Goal: Task Accomplishment & Management: Use online tool/utility

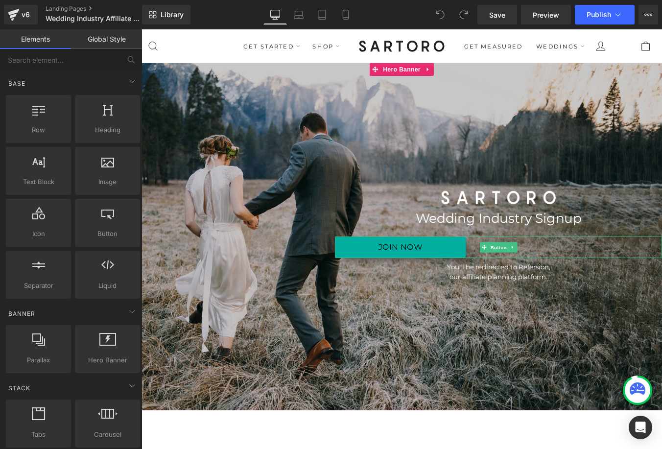
click at [575, 285] on div "JOIN NOW" at bounding box center [548, 277] width 372 height 25
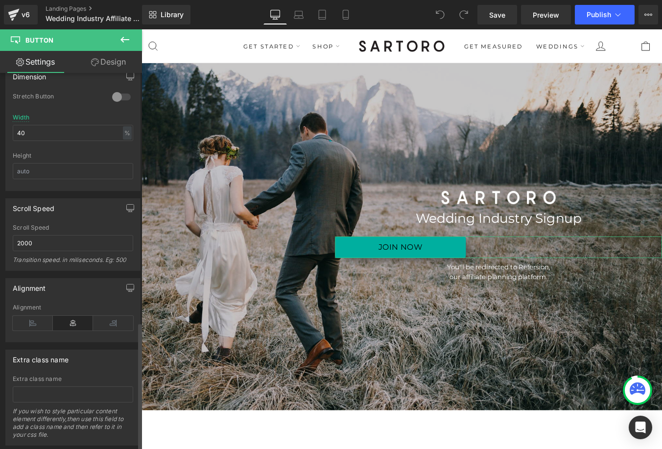
scroll to position [730, 0]
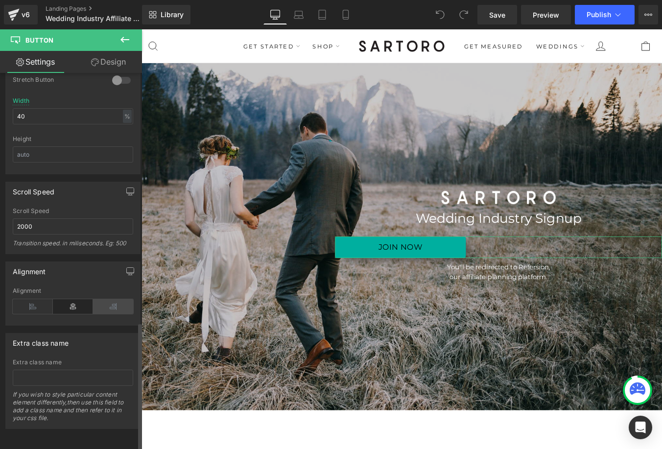
click at [105, 299] on icon at bounding box center [113, 306] width 40 height 15
click at [76, 300] on icon at bounding box center [73, 306] width 40 height 15
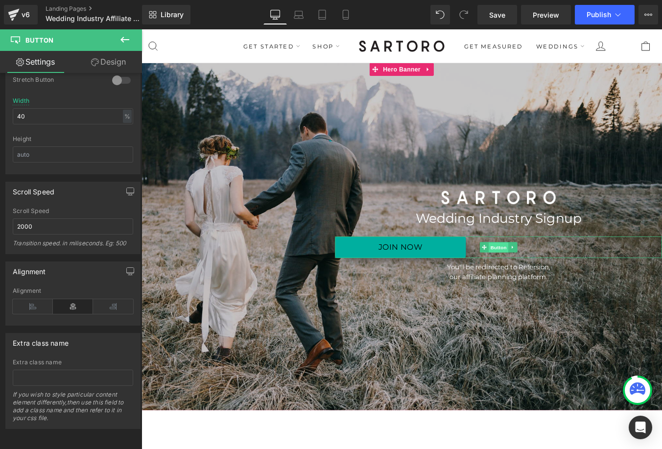
click at [545, 273] on span "Button" at bounding box center [548, 278] width 23 height 12
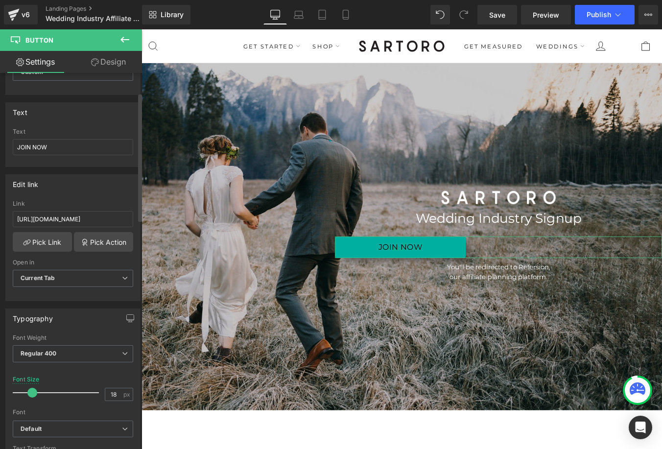
scroll to position [0, 0]
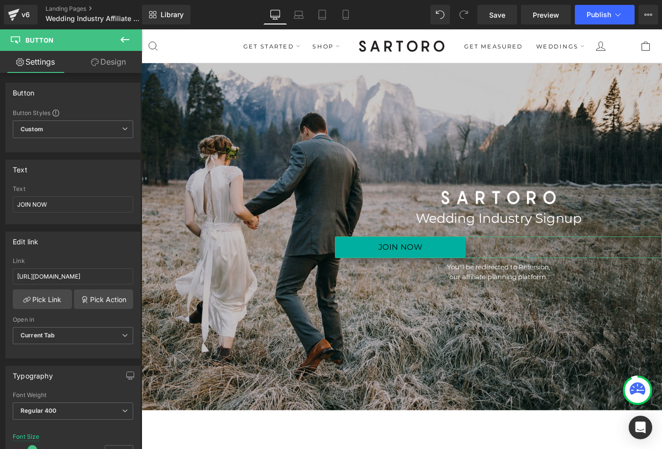
click at [106, 58] on link "Design" at bounding box center [108, 62] width 71 height 22
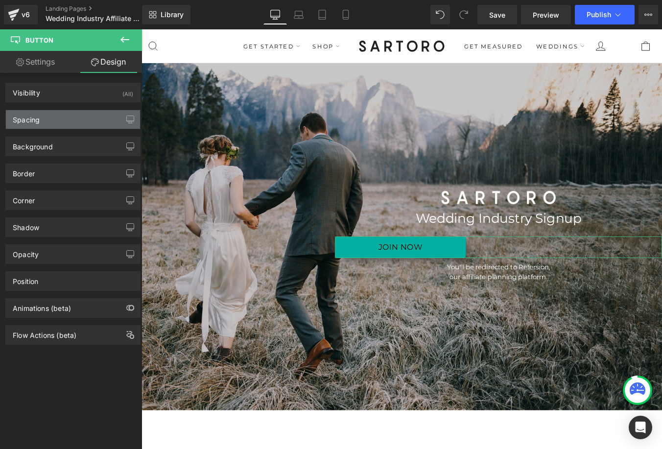
click at [103, 121] on div "Spacing" at bounding box center [73, 119] width 134 height 19
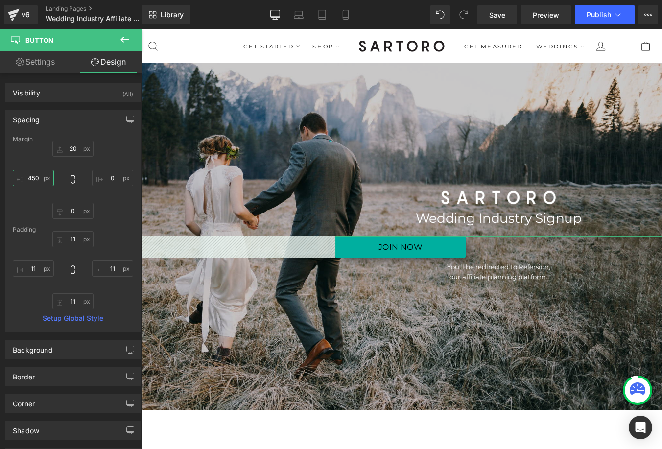
click at [38, 177] on input "450" at bounding box center [33, 178] width 41 height 16
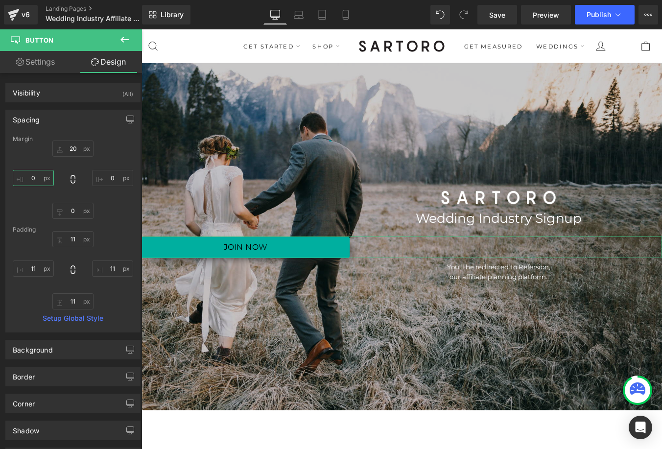
type input "0"
click at [71, 131] on div "Spacing Margin 20px 20 0px 0 0px 0 0 0 Padding 11px 11 11px 11 11px 11 11px 11 …" at bounding box center [72, 221] width 135 height 223
click at [71, 124] on div "Spacing" at bounding box center [73, 119] width 134 height 19
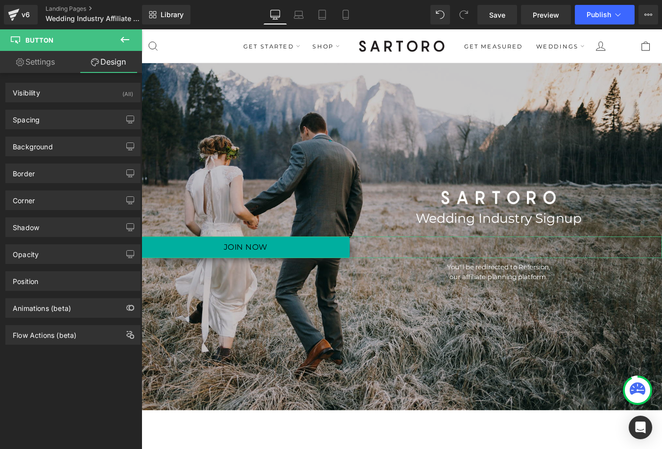
click at [44, 64] on link "Settings" at bounding box center [35, 62] width 71 height 22
type input "100"
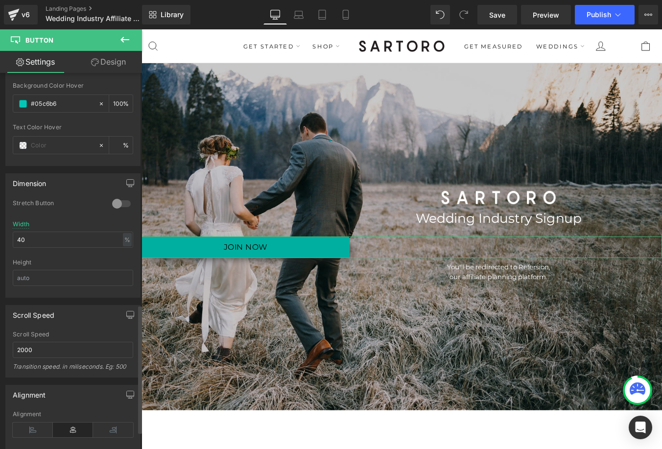
scroll to position [730, 0]
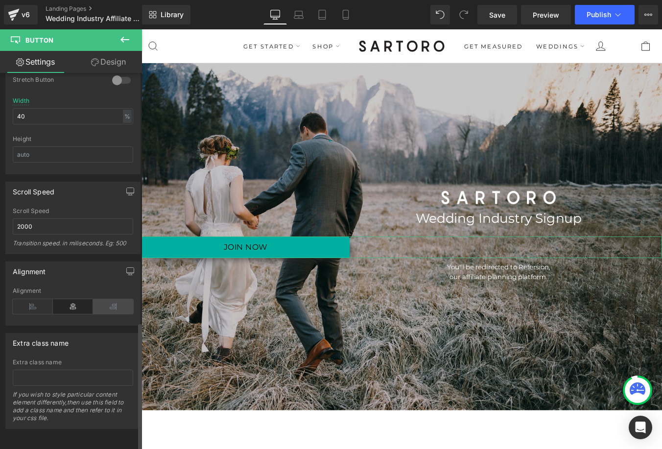
click at [115, 299] on icon at bounding box center [113, 306] width 40 height 15
click at [81, 309] on div "Alignment" at bounding box center [73, 306] width 120 height 38
click at [113, 59] on link "Design" at bounding box center [108, 62] width 71 height 22
type input "20"
type input "0"
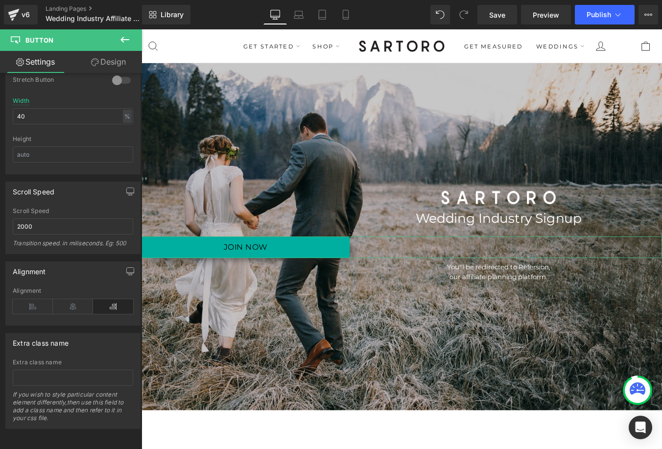
type input "0"
type input "11"
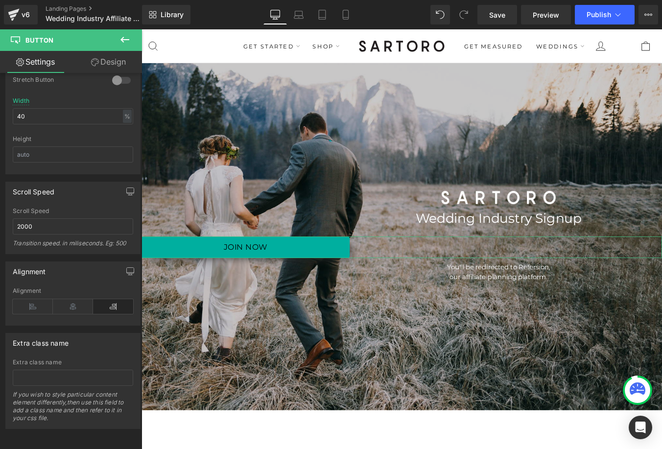
type input "11"
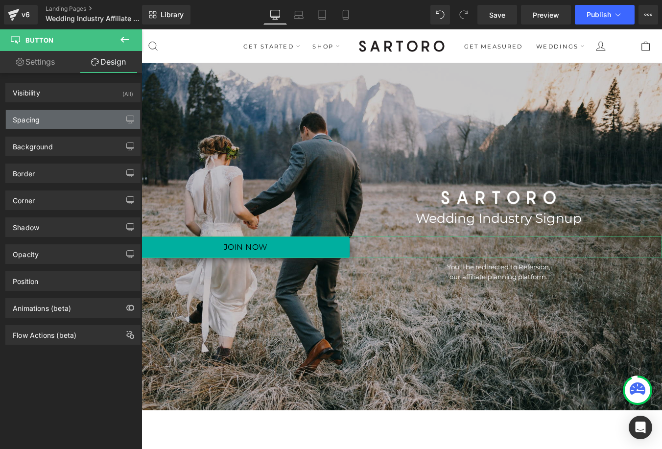
click at [84, 124] on div "Spacing" at bounding box center [73, 119] width 134 height 19
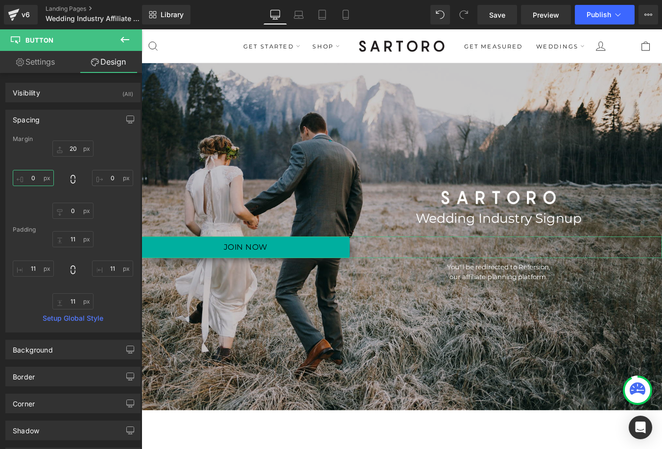
click at [32, 179] on input "0" at bounding box center [33, 178] width 41 height 16
click at [28, 179] on input "0" at bounding box center [33, 178] width 41 height 16
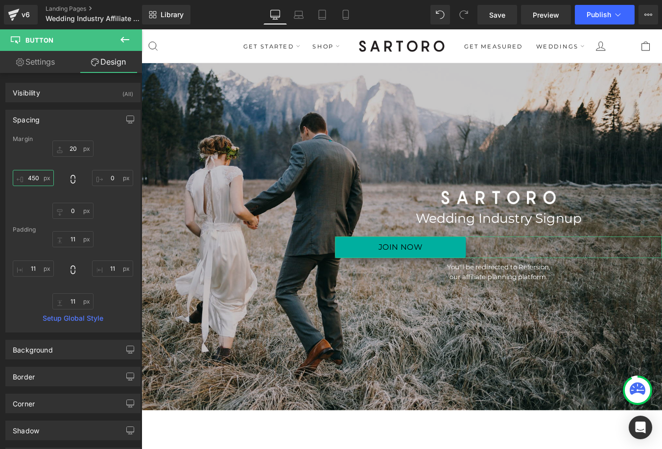
type input "450"
click at [127, 156] on div "20px 20 0px 0 0px 0 450 450" at bounding box center [73, 180] width 120 height 78
click at [603, 16] on span "Publish" at bounding box center [599, 15] width 24 height 8
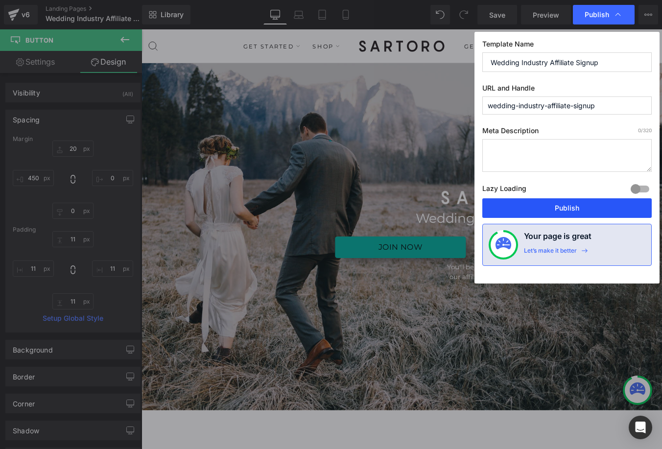
click at [595, 211] on button "Publish" at bounding box center [566, 208] width 169 height 20
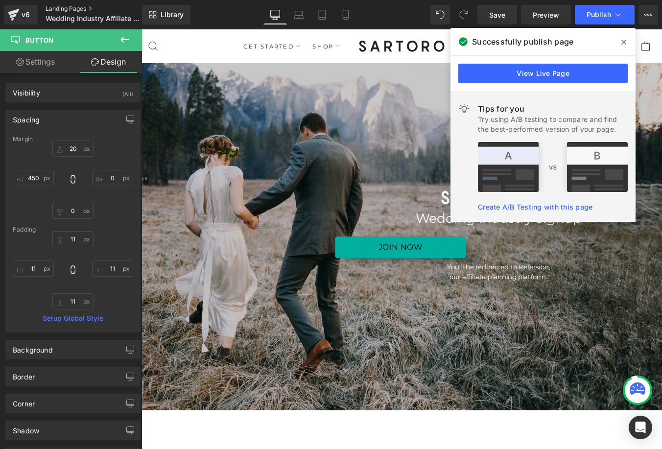
click at [69, 8] on link "Landing Pages" at bounding box center [102, 9] width 113 height 8
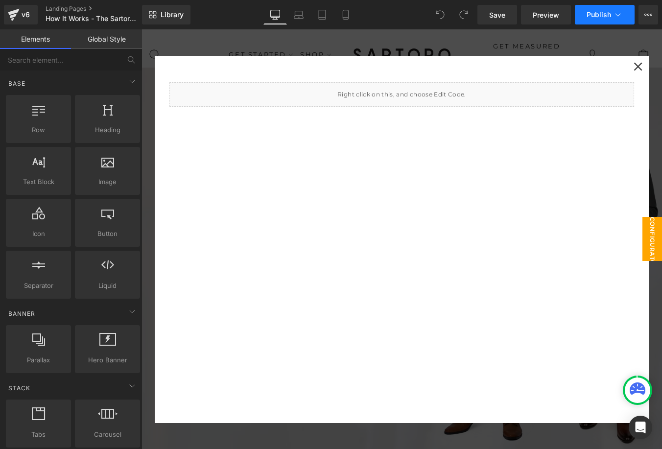
click at [596, 14] on span "Publish" at bounding box center [599, 15] width 24 height 8
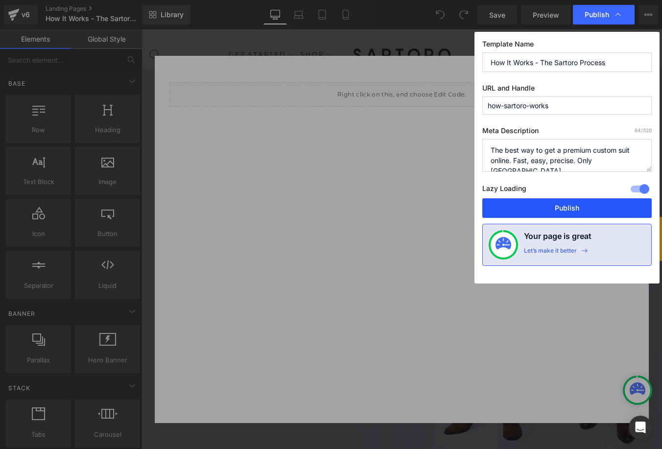
click at [555, 207] on button "Publish" at bounding box center [566, 208] width 169 height 20
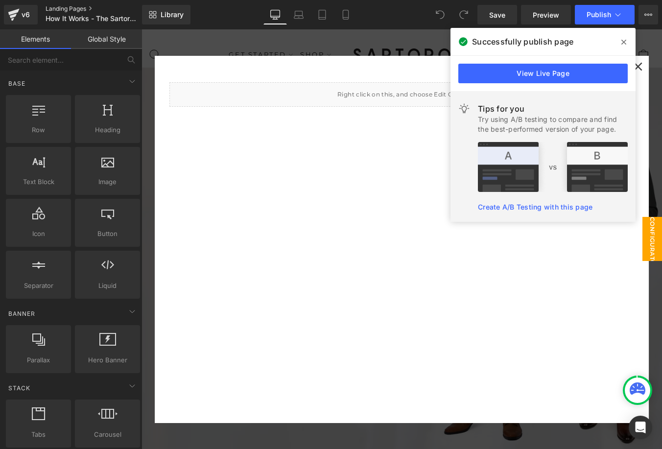
click at [61, 9] on link "Landing Pages" at bounding box center [102, 9] width 113 height 8
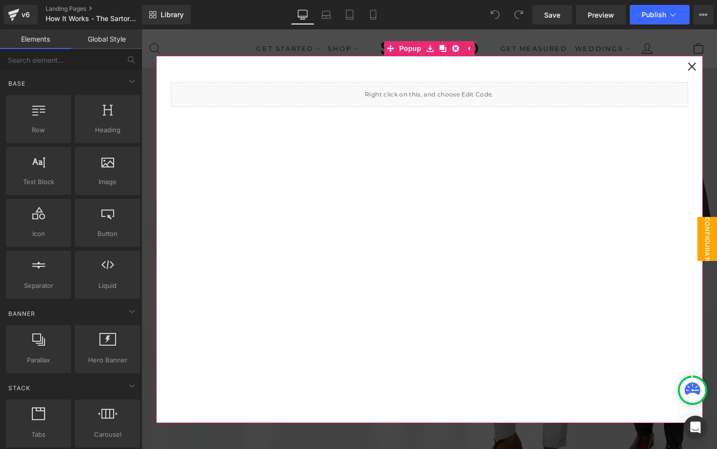
click at [692, 69] on icon at bounding box center [691, 66] width 9 height 9
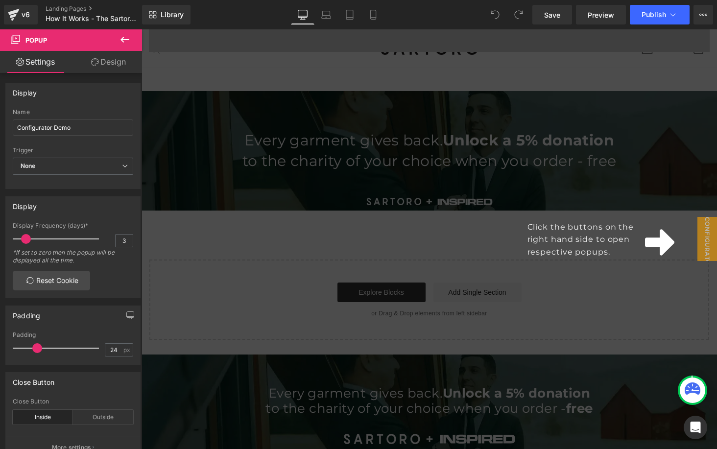
scroll to position [2708, 0]
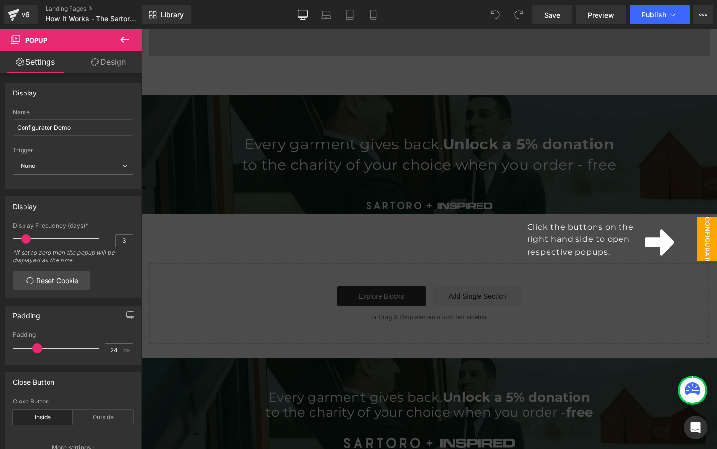
click at [698, 231] on span "Configurator Demo" at bounding box center [697, 239] width 39 height 44
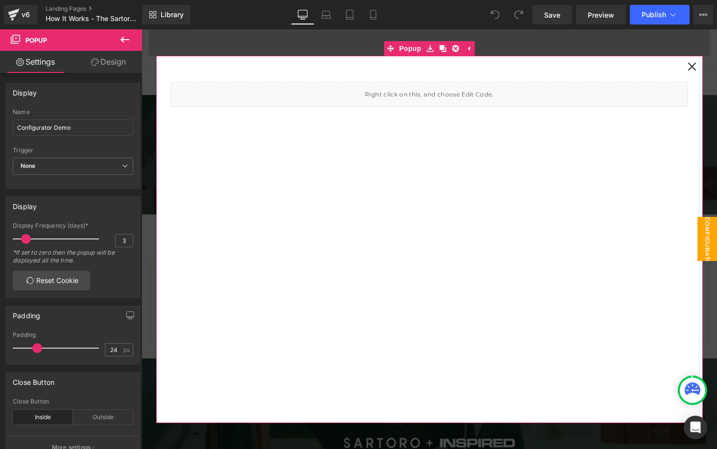
click at [695, 66] on icon at bounding box center [691, 66] width 9 height 9
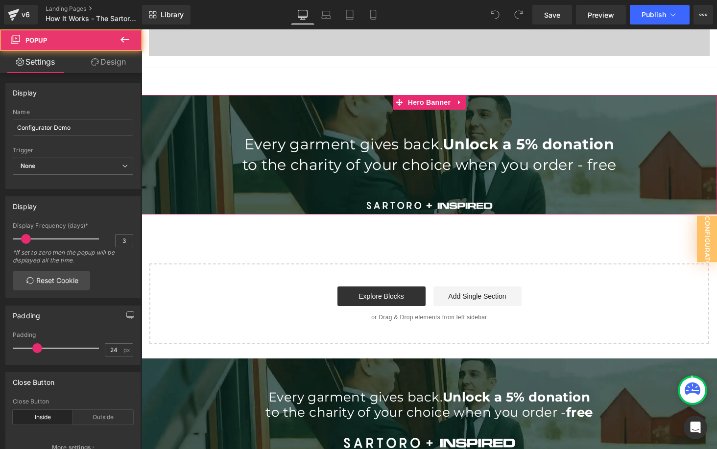
click at [468, 171] on p "to the charity of your choice when you order - free" at bounding box center [429, 165] width 575 height 21
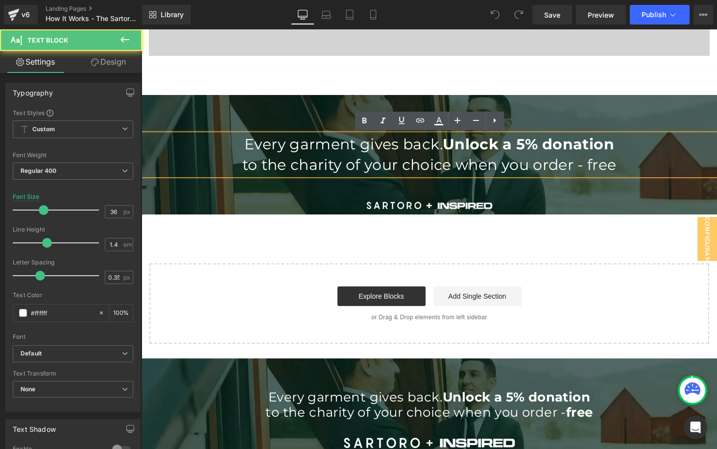
click at [536, 192] on div at bounding box center [429, 154] width 575 height 119
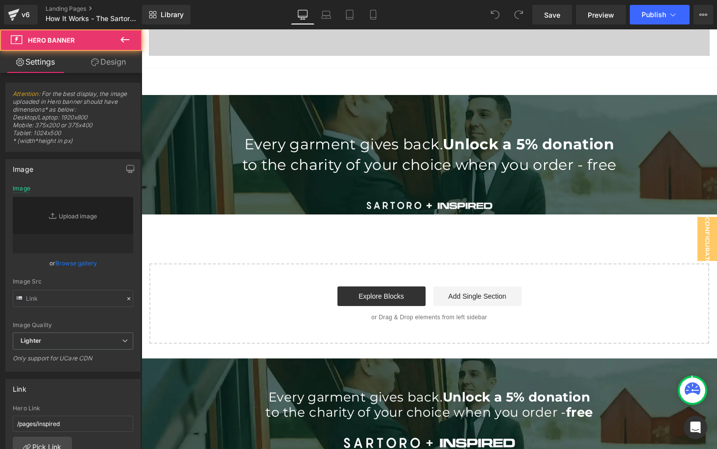
type input "https://ucarecdn.com/d5df5cbd-2871-46c1-b1bd-6da8892befe0/-/format/auto/-/previ…"
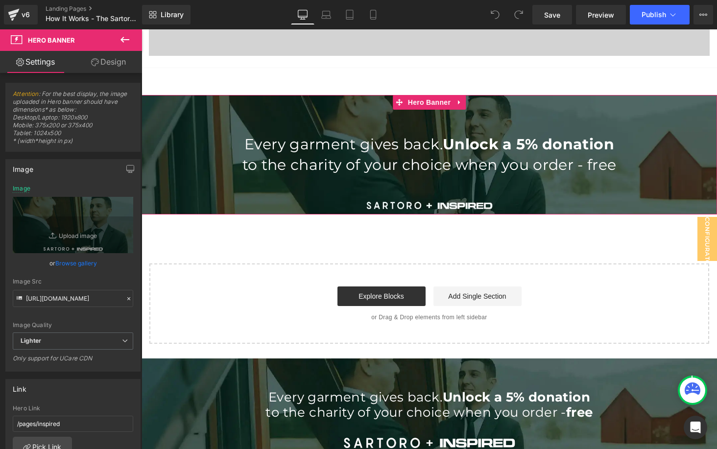
click at [565, 103] on div at bounding box center [429, 154] width 575 height 119
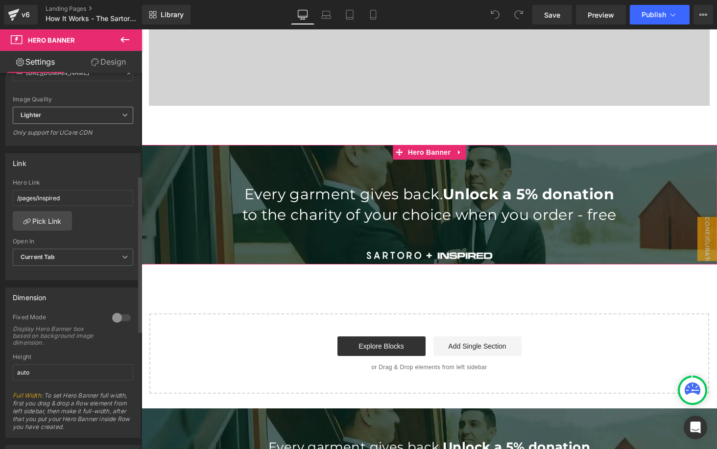
scroll to position [0, 0]
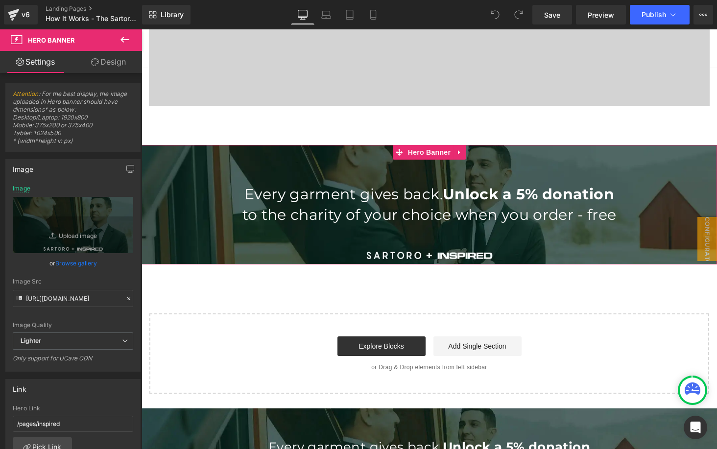
click at [101, 58] on link "Design" at bounding box center [108, 62] width 71 height 22
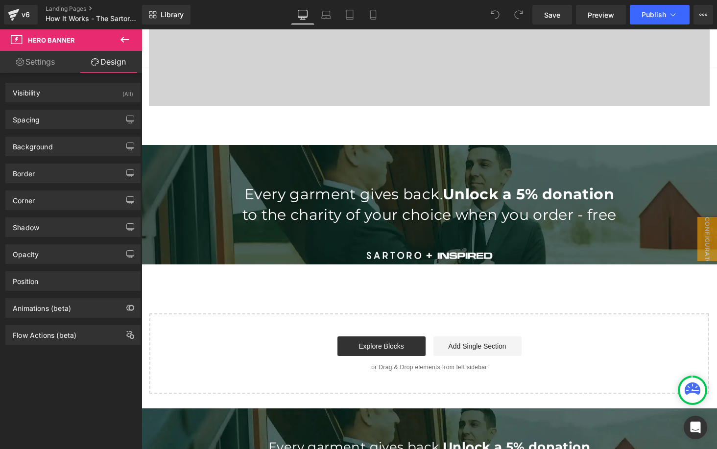
scroll to position [2729, 0]
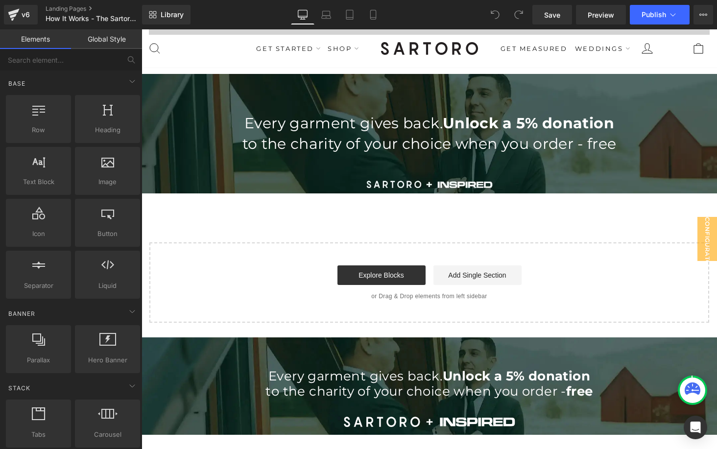
click at [629, 354] on link "url overlay background" at bounding box center [429, 385] width 575 height 97
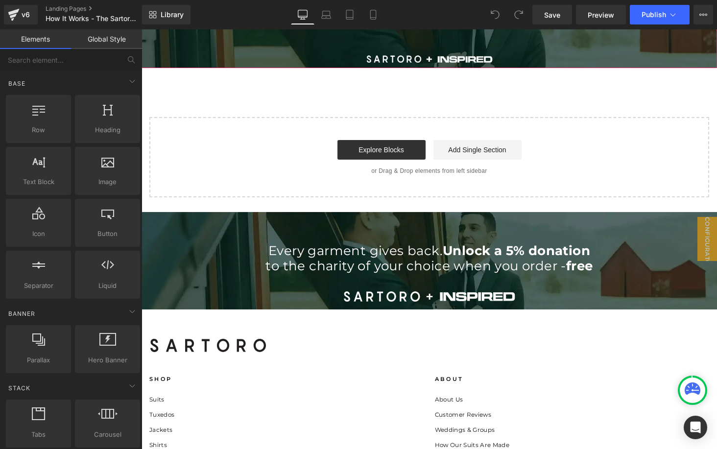
scroll to position [2856, 0]
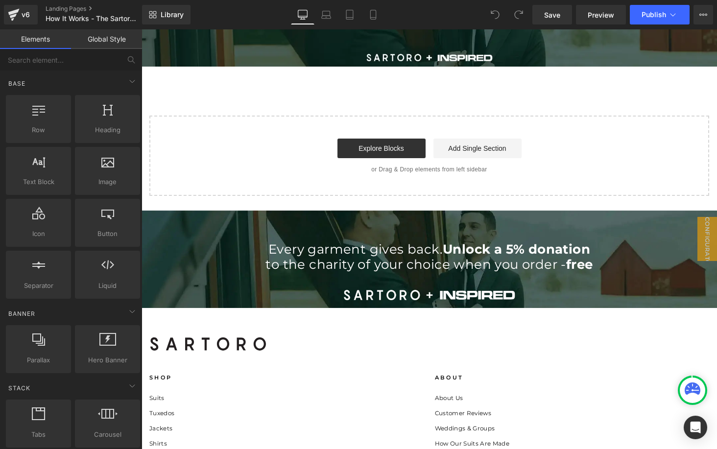
click at [198, 252] on link "url overlay background" at bounding box center [429, 259] width 575 height 97
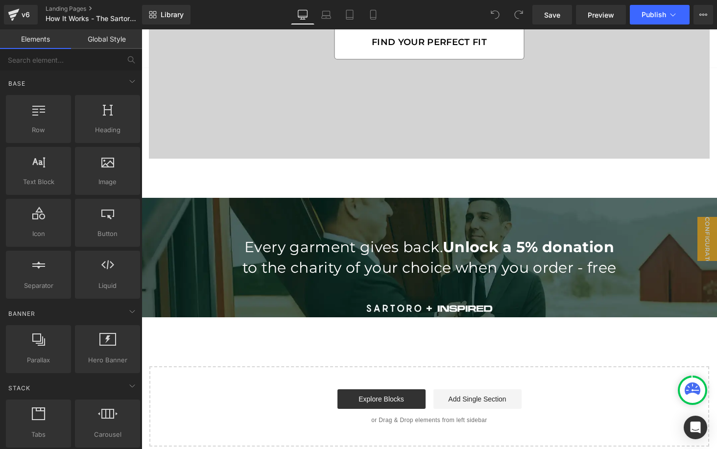
scroll to position [2605, 0]
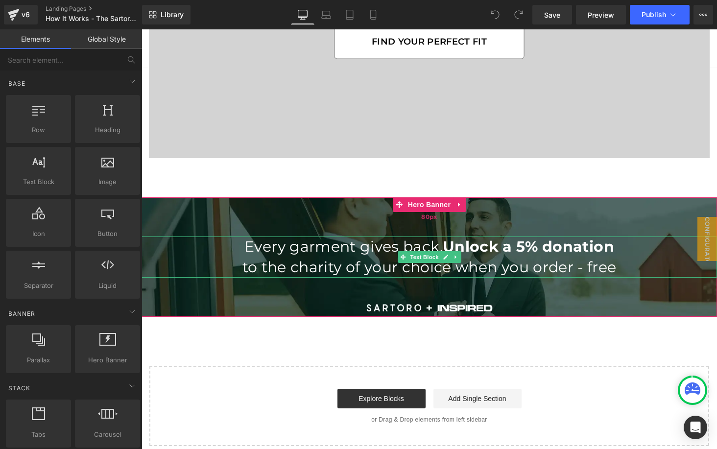
click at [566, 211] on div "80px" at bounding box center [429, 216] width 575 height 39
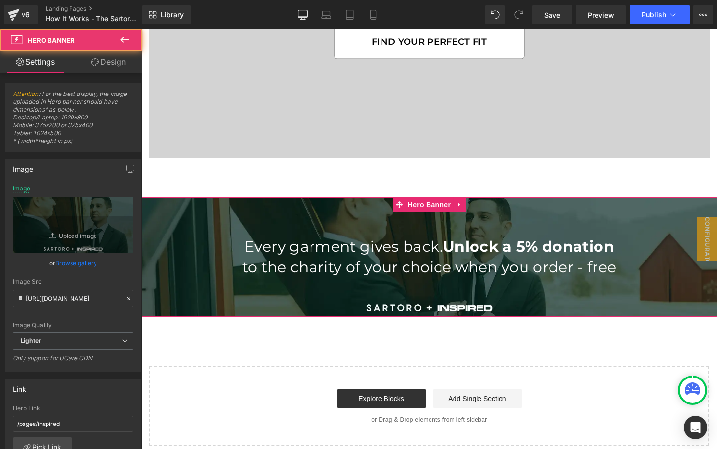
click at [199, 302] on div at bounding box center [429, 256] width 575 height 119
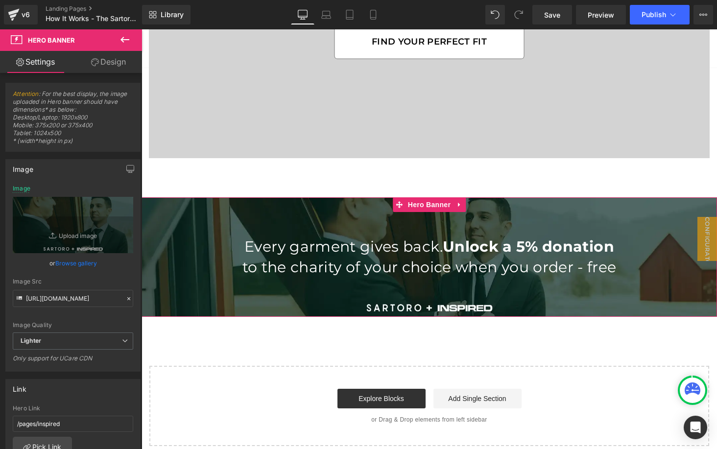
click at [217, 297] on div at bounding box center [429, 256] width 575 height 119
click at [587, 292] on div at bounding box center [429, 256] width 575 height 119
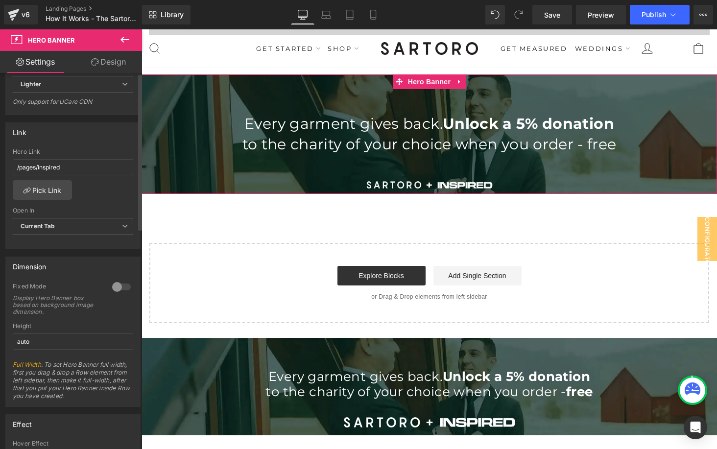
scroll to position [0, 0]
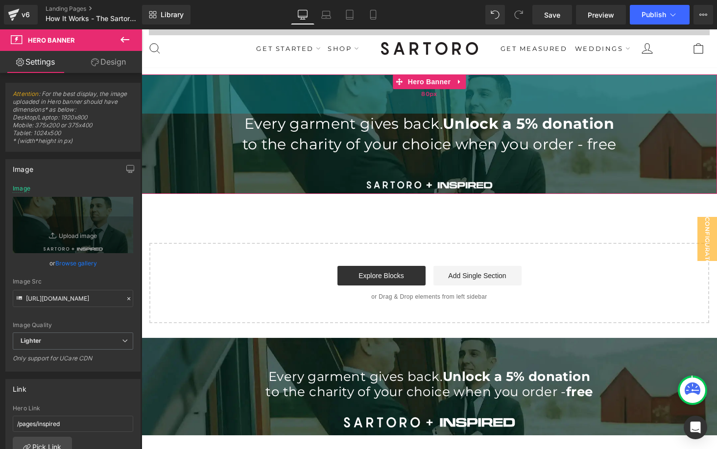
click at [612, 91] on div "80px" at bounding box center [429, 93] width 575 height 39
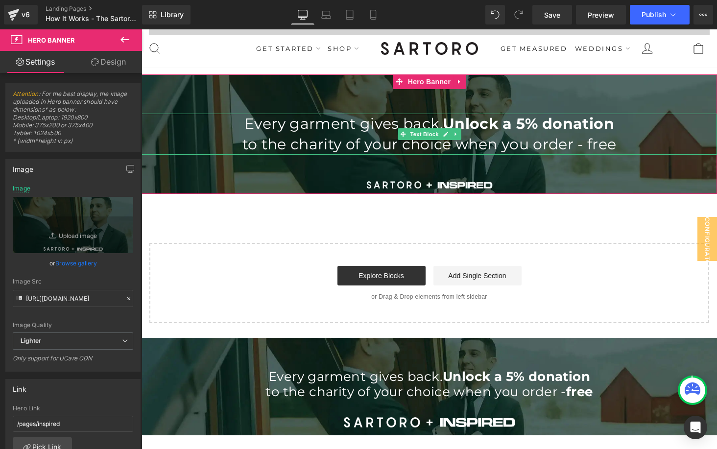
click at [669, 127] on p "Every garment gives back. Unlock a 5% donation" at bounding box center [429, 124] width 575 height 21
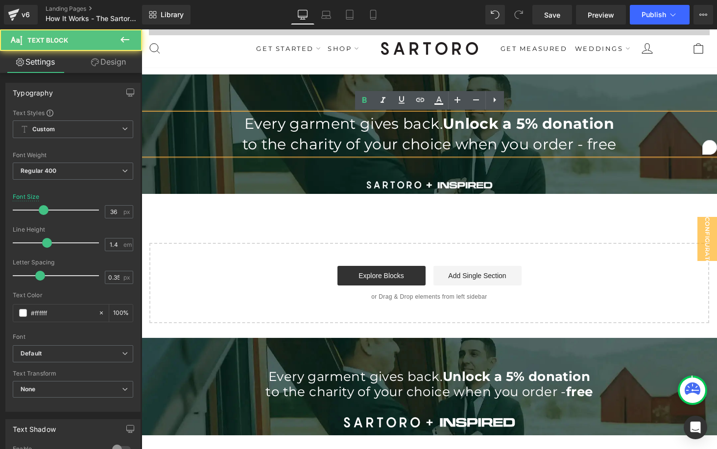
click at [668, 177] on div at bounding box center [429, 133] width 575 height 119
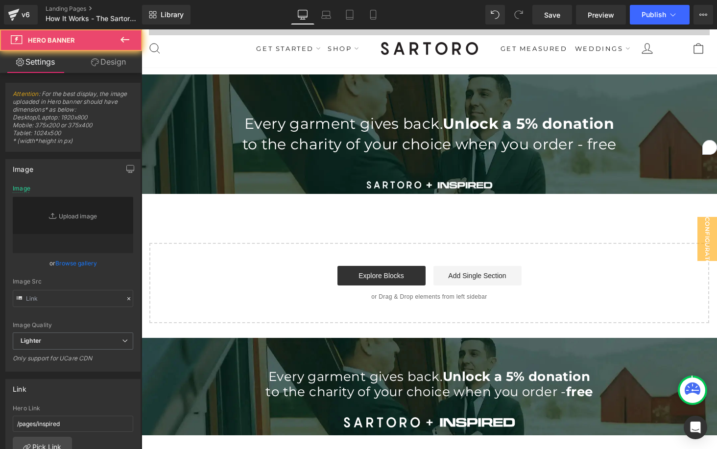
type input "https://ucarecdn.com/d5df5cbd-2871-46c1-b1bd-6da8892befe0/-/format/auto/-/previ…"
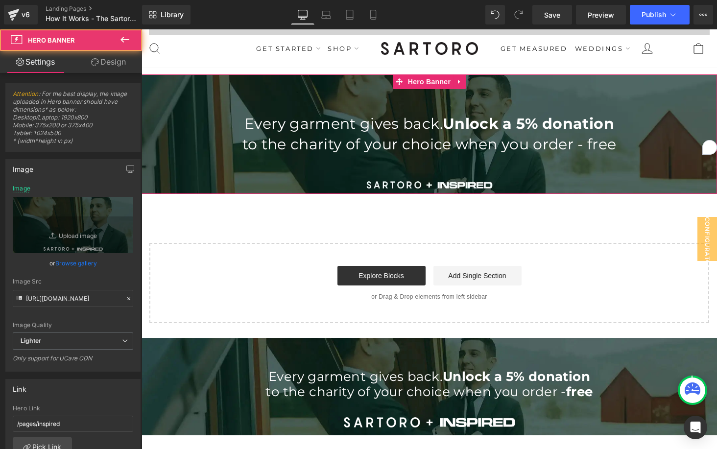
click at [676, 182] on div at bounding box center [429, 133] width 575 height 119
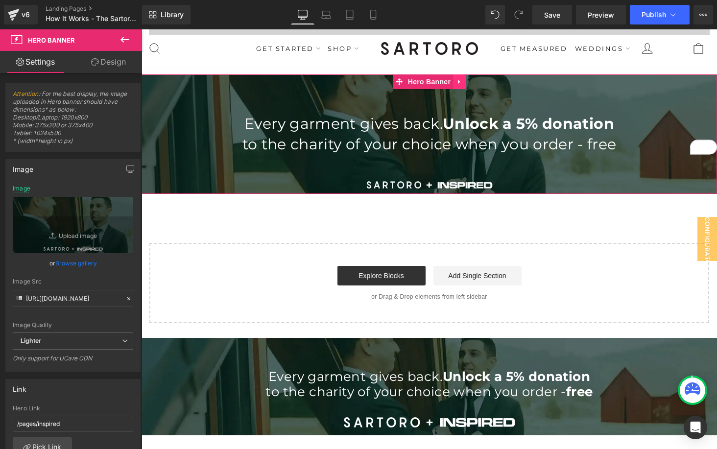
click at [461, 79] on icon at bounding box center [459, 81] width 7 height 7
click at [467, 83] on icon at bounding box center [465, 81] width 7 height 7
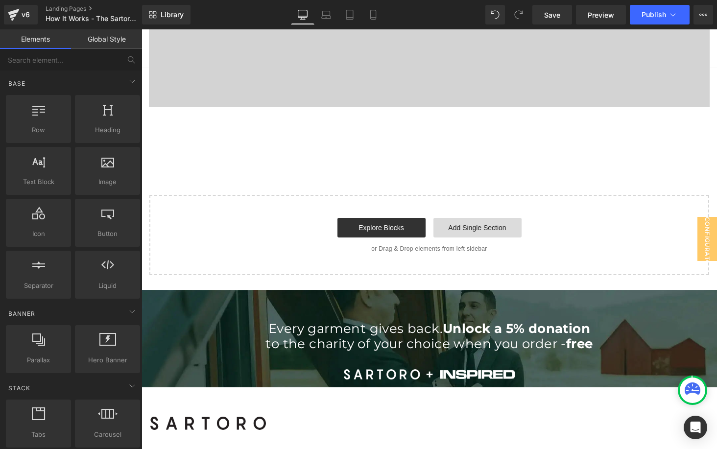
scroll to position [2656, 0]
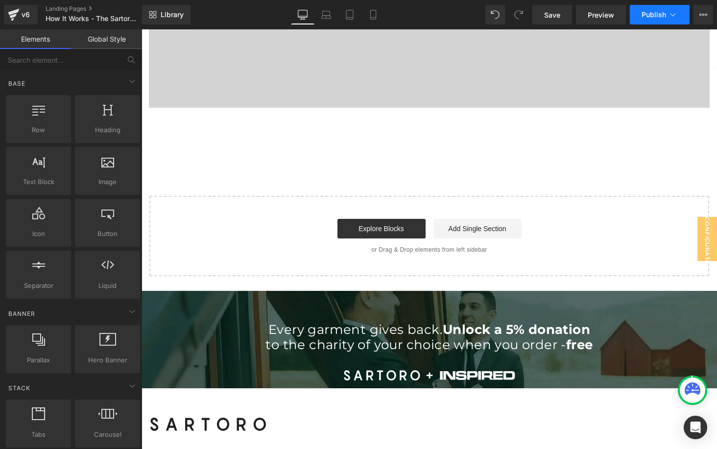
click at [647, 17] on span "Publish" at bounding box center [653, 15] width 24 height 8
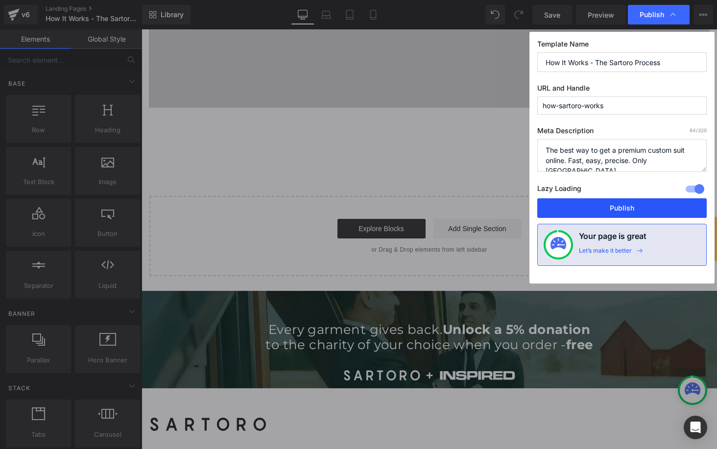
click at [600, 209] on button "Publish" at bounding box center [621, 208] width 169 height 20
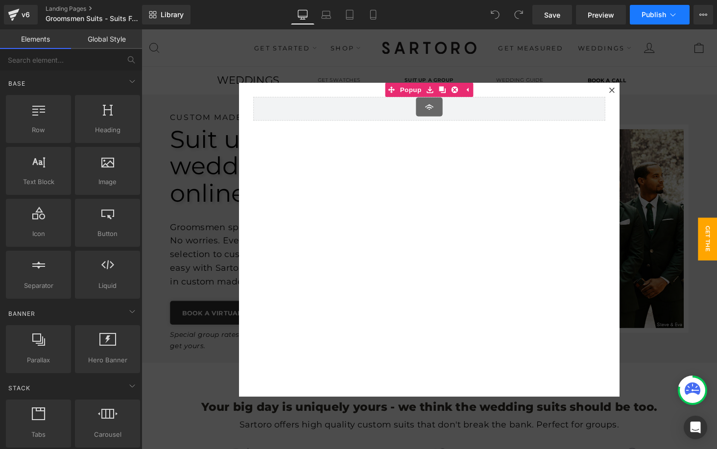
click at [643, 10] on button "Publish" at bounding box center [660, 15] width 60 height 20
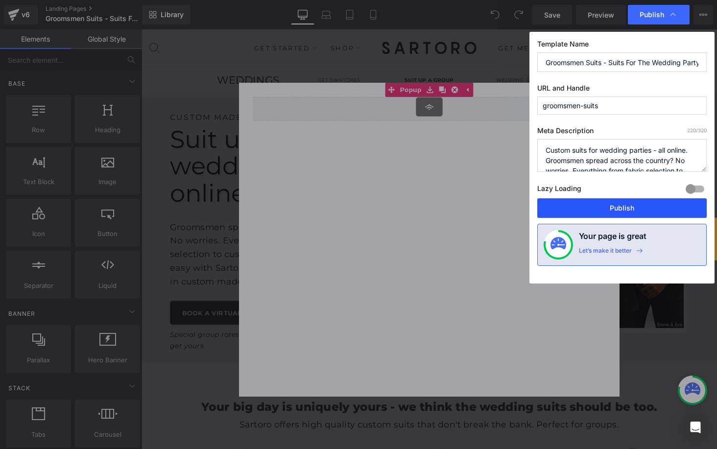
click at [627, 209] on button "Publish" at bounding box center [621, 208] width 169 height 20
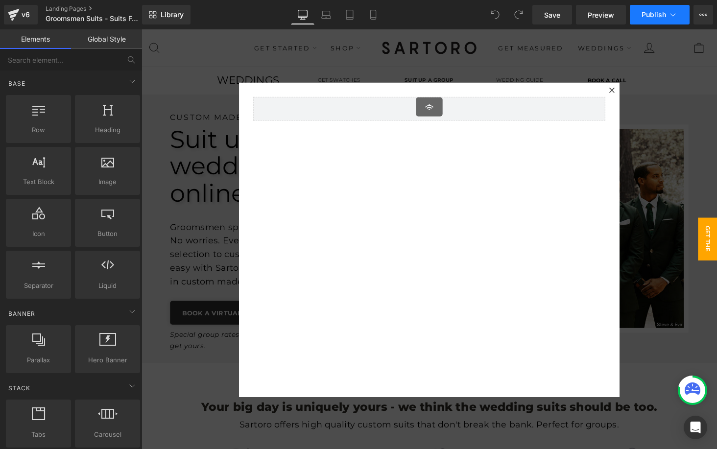
click at [654, 17] on span "Publish" at bounding box center [653, 15] width 24 height 8
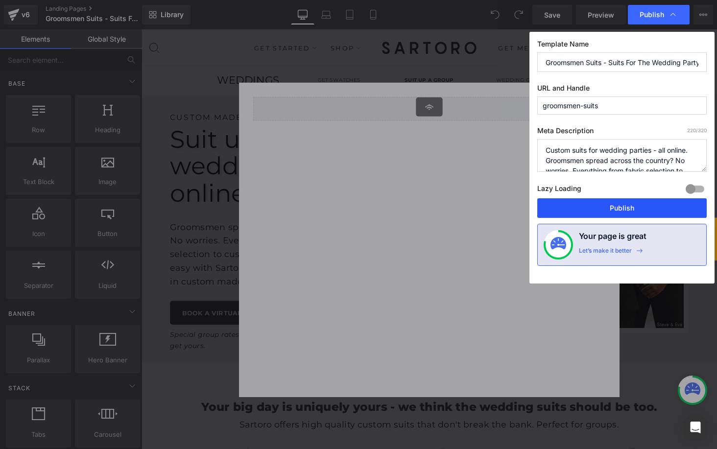
click at [614, 209] on button "Publish" at bounding box center [621, 208] width 169 height 20
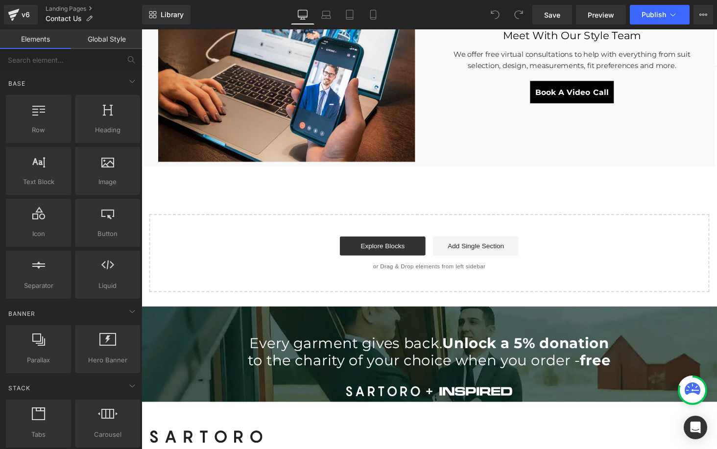
scroll to position [700, 0]
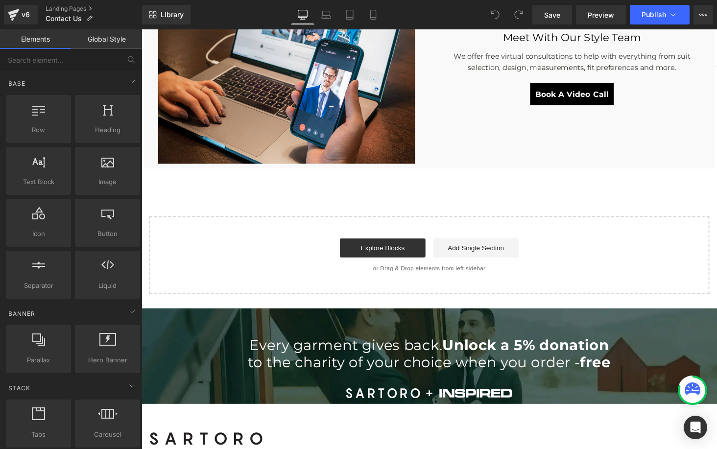
click at [680, 350] on link "url overlay background" at bounding box center [438, 366] width 592 height 98
click at [550, 316] on body "Saved with the default designer selections VIEW WISHLIST Skip to main content G…" at bounding box center [438, 60] width 592 height 1462
click at [545, 327] on link "url overlay background" at bounding box center [438, 366] width 592 height 98
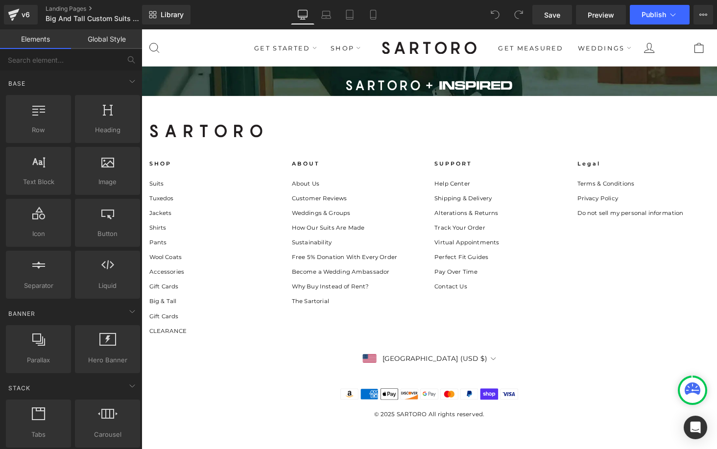
scroll to position [3836, 0]
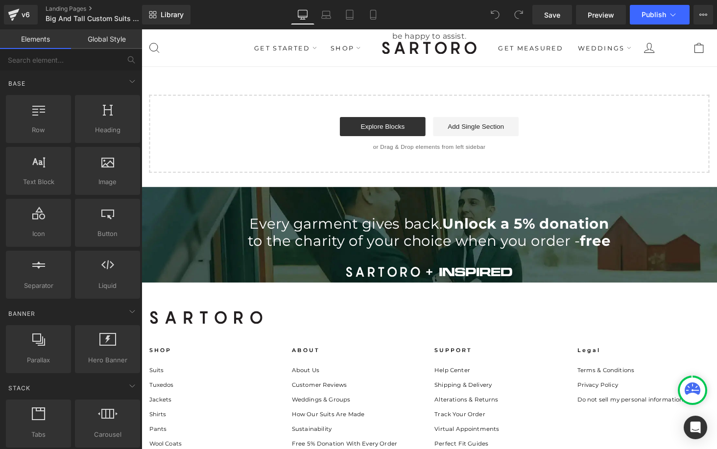
click at [646, 224] on link "url overlay background" at bounding box center [438, 240] width 592 height 98
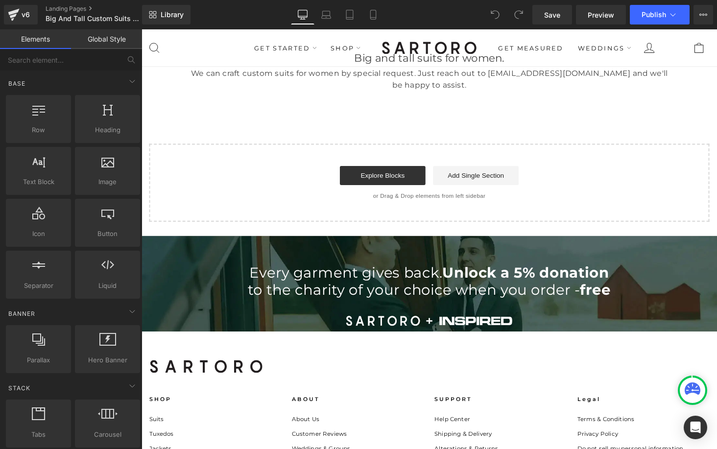
scroll to position [3785, 0]
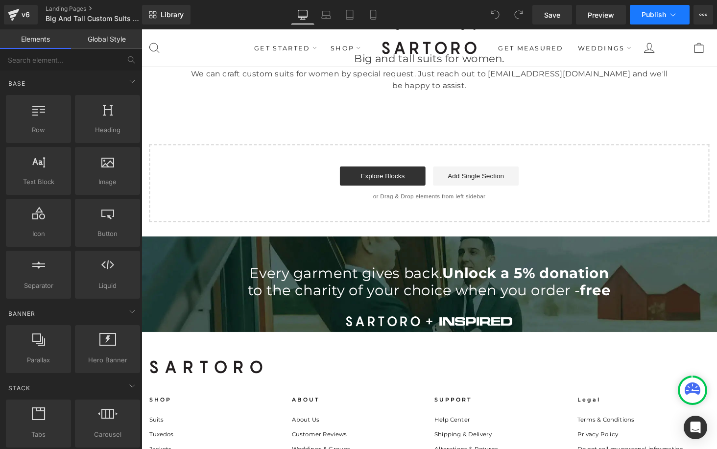
click at [648, 17] on span "Publish" at bounding box center [653, 15] width 24 height 8
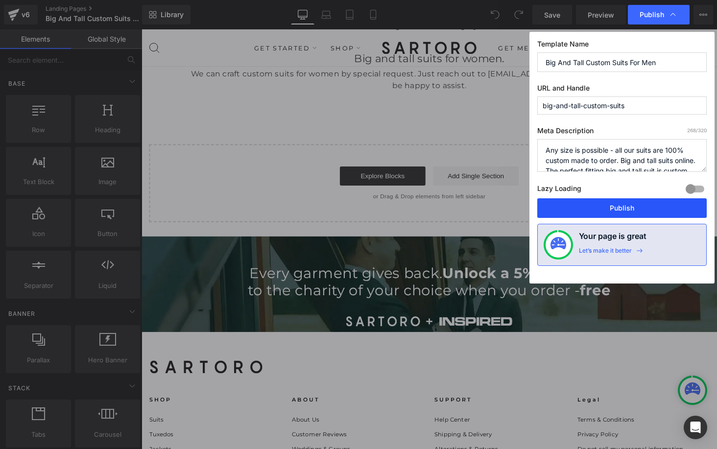
click at [613, 204] on button "Publish" at bounding box center [621, 208] width 169 height 20
